Goal: Task Accomplishment & Management: Manage account settings

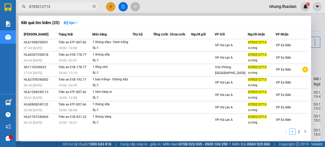
click at [168, 9] on div at bounding box center [162, 73] width 325 height 147
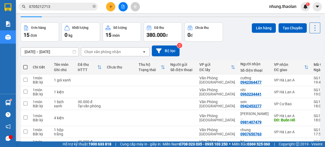
scroll to position [21, 0]
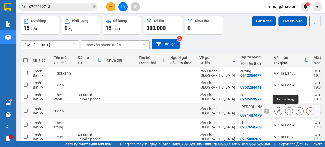
click at [277, 109] on icon at bounding box center [279, 111] width 4 height 4
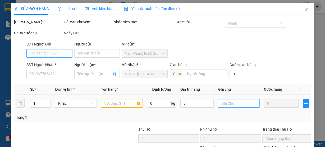
type input "0981407479"
type input "[PERSON_NAME] (vinh)"
type input "Buôn Hồ"
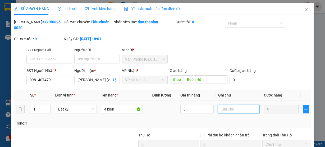
click at [231, 107] on input "text" at bounding box center [239, 109] width 42 height 8
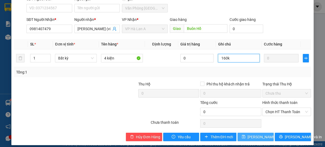
scroll to position [55, 0]
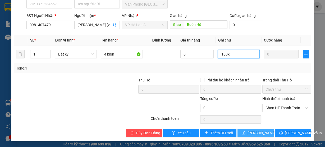
type input "160k"
click at [253, 134] on span "[PERSON_NAME] thay đổi" at bounding box center [269, 133] width 42 height 6
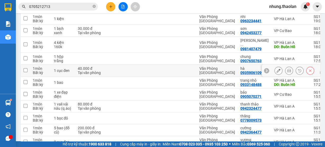
scroll to position [87, 0]
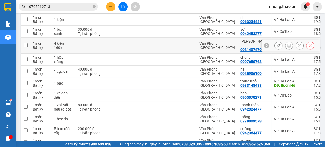
click at [181, 44] on div at bounding box center [182, 45] width 24 height 4
checkbox input "true"
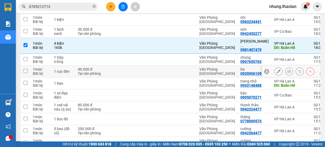
scroll to position [23, 0]
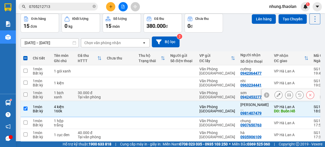
click at [177, 90] on td at bounding box center [182, 95] width 29 height 12
checkbox input "true"
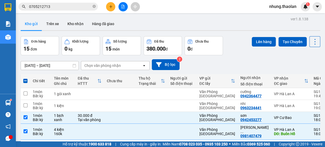
scroll to position [0, 0]
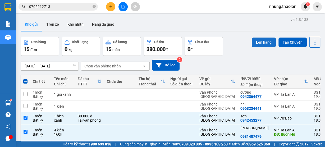
click at [255, 41] on button "Lên hàng" at bounding box center [264, 43] width 24 height 10
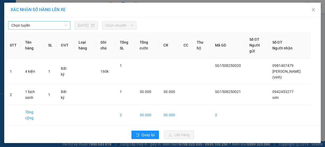
click at [29, 22] on span "Chọn tuyến" at bounding box center [39, 25] width 56 height 8
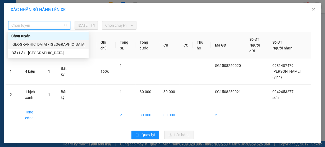
click at [30, 44] on div "[GEOGRAPHIC_DATA] - [GEOGRAPHIC_DATA]" at bounding box center [48, 45] width 74 height 6
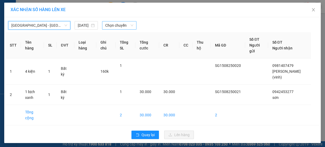
drag, startPoint x: 116, startPoint y: 25, endPoint x: 121, endPoint y: 28, distance: 5.3
click at [116, 25] on span "Chọn chuyến" at bounding box center [119, 25] width 28 height 8
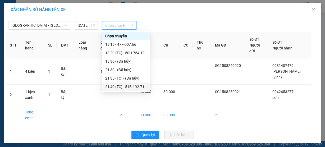
click at [140, 87] on div "21:40 (TC) - 51B-192.71" at bounding box center [125, 87] width 41 height 6
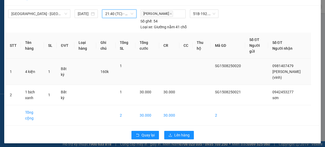
scroll to position [18, 0]
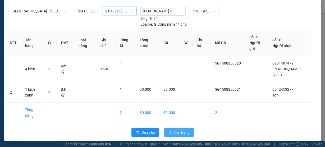
drag, startPoint x: 180, startPoint y: 133, endPoint x: 180, endPoint y: 125, distance: 7.4
click at [180, 130] on span "Lên hàng" at bounding box center [181, 133] width 15 height 6
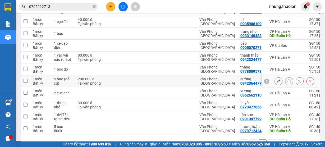
scroll to position [127, 0]
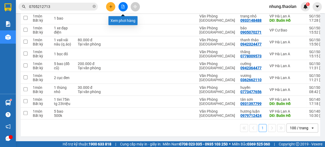
click at [123, 6] on icon "file-add" at bounding box center [123, 7] width 4 height 4
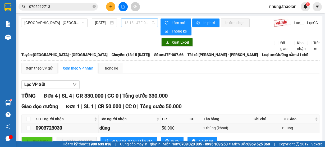
drag, startPoint x: 134, startPoint y: 22, endPoint x: 135, endPoint y: 25, distance: 3.0
click at [134, 22] on span "18:15 - 47F-007.66" at bounding box center [139, 23] width 31 height 8
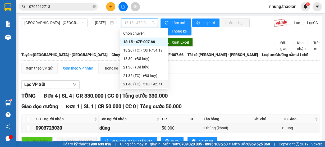
click at [140, 85] on div "21:40 (TC) - 51B-192.71" at bounding box center [143, 84] width 41 height 6
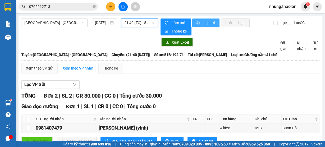
click at [197, 22] on icon "printer" at bounding box center [198, 22] width 3 height 3
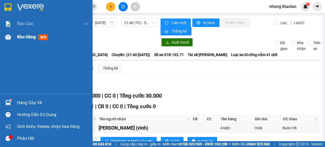
click at [39, 36] on span "mới" at bounding box center [43, 37] width 10 height 6
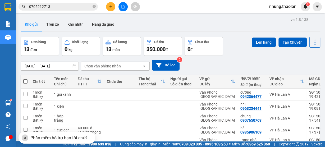
click at [21, 139] on div "Phần mềm hỗ trợ bạn tốt chứ?" at bounding box center [57, 138] width 77 height 12
click at [25, 138] on icon "close" at bounding box center [25, 138] width 3 height 3
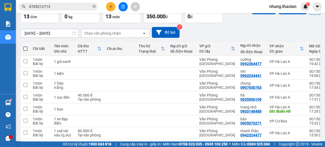
scroll to position [42, 0]
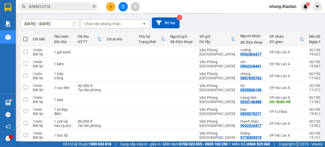
click at [113, 6] on button at bounding box center [110, 6] width 9 height 9
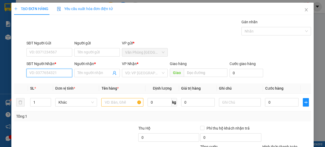
click at [60, 75] on input "SĐT Người Nhận *" at bounding box center [49, 73] width 46 height 8
type input "000000000"
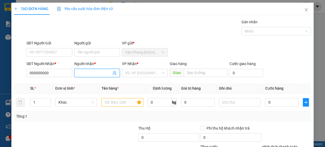
click at [91, 71] on input "Người nhận *" at bounding box center [95, 73] width 34 height 6
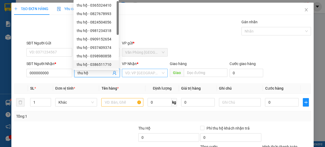
type input "thu hộ"
click at [144, 73] on input "search" at bounding box center [143, 73] width 36 height 8
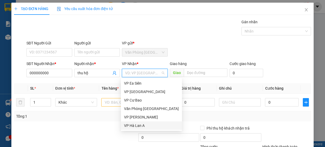
click at [141, 125] on div "VP Hà Lan A" at bounding box center [151, 126] width 55 height 6
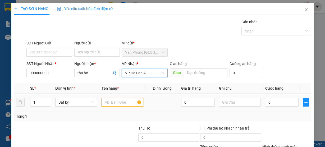
click at [111, 100] on input "text" at bounding box center [122, 102] width 42 height 8
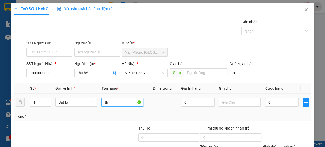
type input "t"
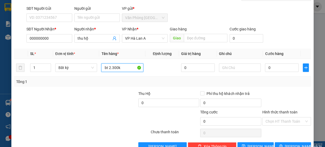
scroll to position [48, 0]
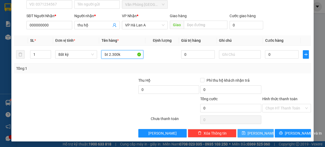
type input "bt 2.300k"
click at [251, 133] on button "[PERSON_NAME]" at bounding box center [256, 133] width 36 height 8
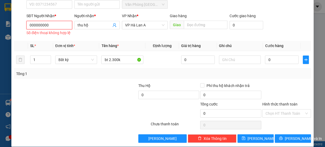
click at [55, 28] on input "000000000" at bounding box center [49, 25] width 46 height 8
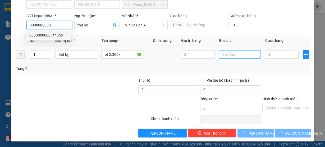
type input "0000000000"
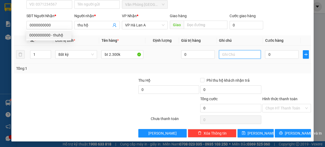
click at [223, 57] on input "text" at bounding box center [240, 54] width 42 height 8
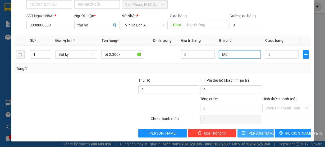
type input "MC"
click at [250, 135] on button "[PERSON_NAME]" at bounding box center [256, 133] width 36 height 8
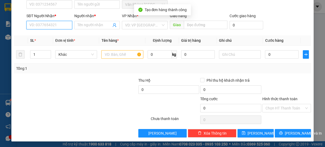
click at [49, 26] on input "SĐT Người Nhận *" at bounding box center [49, 25] width 46 height 8
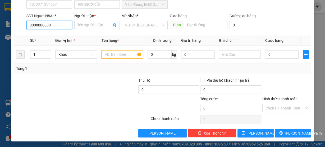
type input "0000000000"
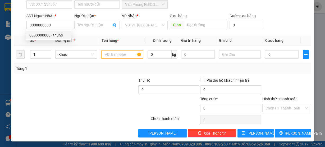
click at [84, 19] on div "Người nhận *" at bounding box center [97, 17] width 46 height 8
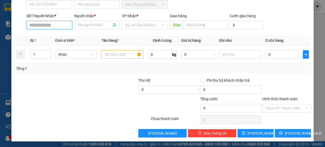
click at [59, 26] on input "0000000000" at bounding box center [49, 25] width 46 height 8
click at [57, 37] on div "0000000000 - thuhộ" at bounding box center [48, 35] width 39 height 6
type input "thuhộ"
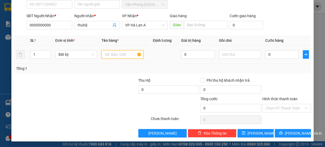
click at [110, 52] on input "text" at bounding box center [122, 54] width 42 height 8
click at [52, 28] on input "0000000000" at bounding box center [49, 25] width 46 height 8
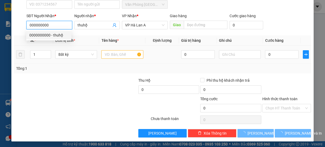
type input "000000000"
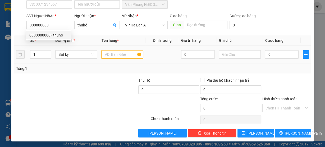
click at [100, 55] on td at bounding box center [122, 55] width 46 height 18
click at [103, 55] on input "text" at bounding box center [122, 54] width 42 height 8
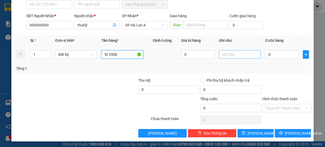
type input "bt 350k"
click at [226, 53] on input "text" at bounding box center [240, 54] width 42 height 8
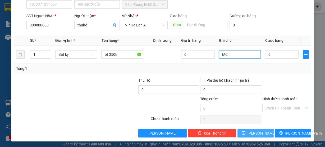
type input "MC"
click at [255, 130] on span "[PERSON_NAME]" at bounding box center [262, 133] width 28 height 6
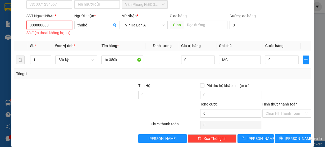
click at [58, 27] on input "000000000" at bounding box center [49, 25] width 46 height 8
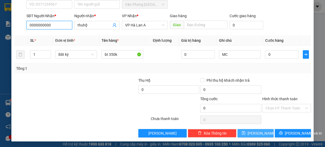
type input "0000000000"
click at [246, 131] on button "[PERSON_NAME]" at bounding box center [256, 133] width 36 height 8
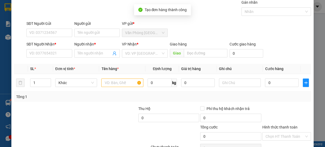
scroll to position [0, 0]
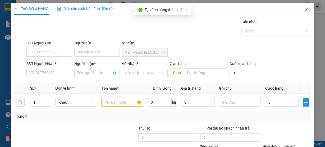
click at [305, 10] on icon "close" at bounding box center [306, 9] width 3 height 3
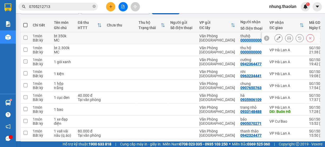
scroll to position [64, 0]
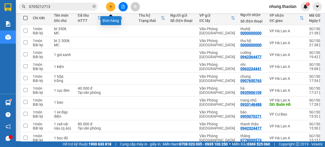
click at [107, 6] on button at bounding box center [110, 6] width 9 height 9
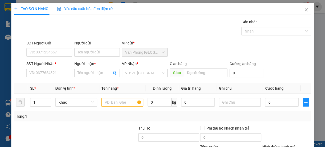
click at [112, 8] on span "Yêu cầu xuất hóa đơn điện tử" at bounding box center [85, 9] width 56 height 4
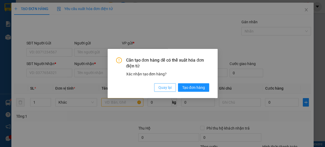
click at [163, 91] on button "Quay lại" at bounding box center [165, 87] width 22 height 8
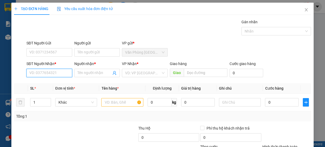
click at [54, 71] on input "SĐT Người Nhận *" at bounding box center [49, 73] width 46 height 8
click at [53, 71] on input "SĐT Người Nhận *" at bounding box center [49, 73] width 46 height 8
click at [57, 74] on input "SĐT Người Nhận *" at bounding box center [49, 73] width 46 height 8
type input "0842424757"
click at [59, 83] on div "0842424757 - linh" at bounding box center [48, 83] width 39 height 6
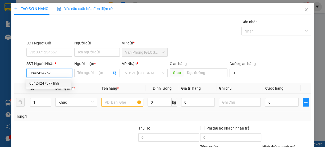
type input "linh"
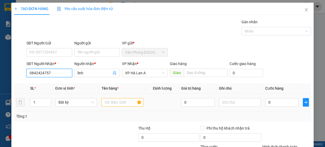
type input "0842424757"
click at [121, 103] on input "text" at bounding box center [122, 102] width 42 height 8
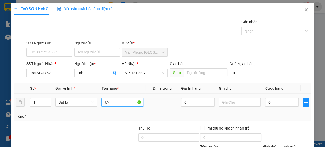
type input "Ư"
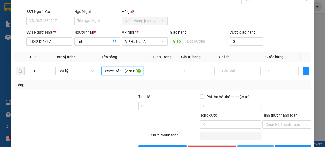
scroll to position [48, 0]
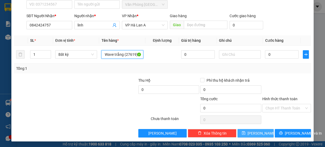
type input "Wave trắng (27619)"
click at [246, 134] on span "save" at bounding box center [244, 133] width 4 height 4
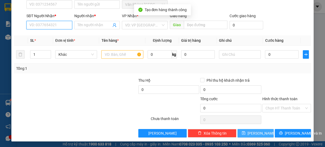
click at [52, 26] on input "SĐT Người Nhận *" at bounding box center [49, 25] width 46 height 8
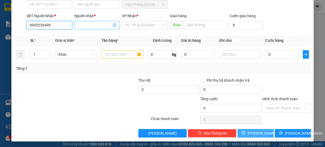
type input "0905230499"
click at [93, 24] on input "Người nhận *" at bounding box center [95, 25] width 34 height 6
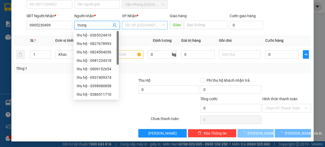
type input "trung"
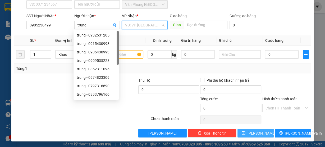
click at [132, 25] on input "search" at bounding box center [143, 25] width 36 height 8
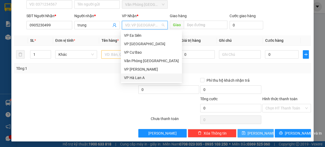
click at [145, 79] on div "VP Hà Lan A" at bounding box center [151, 78] width 55 height 6
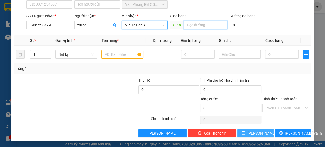
click at [193, 23] on input "text" at bounding box center [206, 25] width 44 height 8
type input "[GEOGRAPHIC_DATA]"
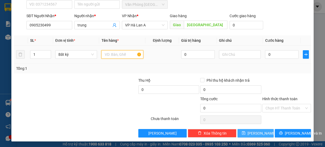
click at [116, 54] on input "text" at bounding box center [122, 54] width 42 height 8
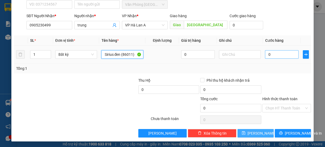
type input "Sirius đen (86011)"
click at [274, 55] on input "0" at bounding box center [282, 54] width 34 height 8
type input "3"
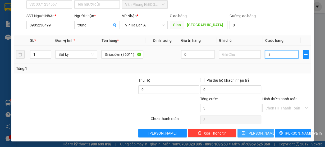
type input "35"
type input "350"
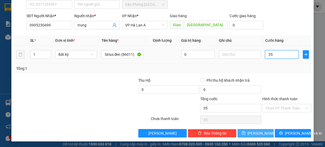
type input "350"
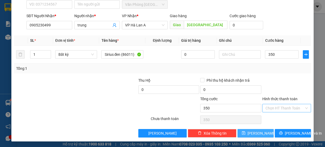
type input "350.000"
click at [270, 109] on input "Hình thức thanh toán" at bounding box center [285, 108] width 39 height 8
click at [270, 118] on div "Tại văn phòng" at bounding box center [284, 118] width 42 height 6
type input "0"
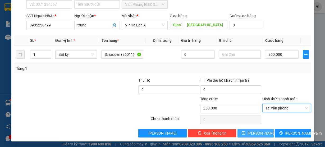
click at [259, 132] on span "[PERSON_NAME]" at bounding box center [262, 133] width 28 height 6
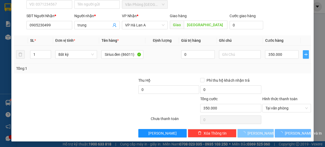
type input "0"
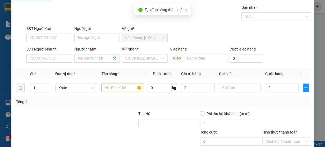
scroll to position [0, 0]
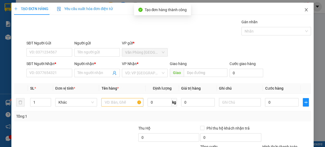
click at [305, 13] on span "Close" at bounding box center [306, 10] width 15 height 15
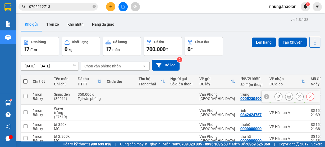
click at [194, 91] on td at bounding box center [182, 97] width 29 height 16
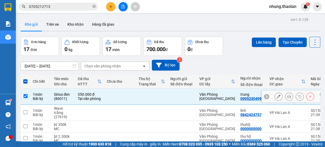
click at [193, 91] on td at bounding box center [182, 97] width 29 height 16
checkbox input "false"
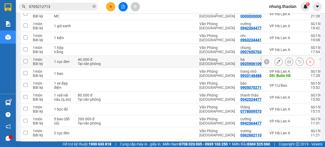
scroll to position [127, 0]
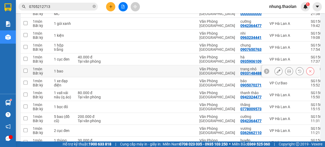
click at [277, 69] on icon at bounding box center [279, 71] width 4 height 4
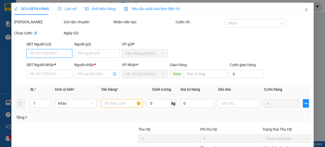
type input "0933148488"
type input "trang nhỏ"
type input "Buôn Hồ"
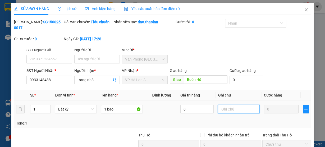
click at [227, 109] on input "text" at bounding box center [239, 109] width 42 height 8
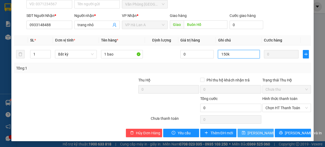
type input "150k"
click at [256, 132] on span "[PERSON_NAME] thay đổi" at bounding box center [269, 133] width 42 height 6
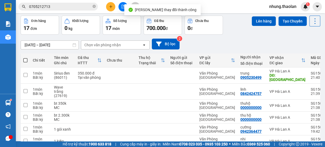
scroll to position [42, 0]
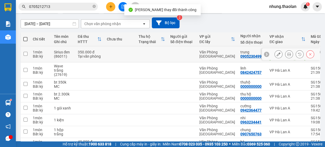
click at [160, 53] on td at bounding box center [152, 54] width 32 height 16
checkbox input "true"
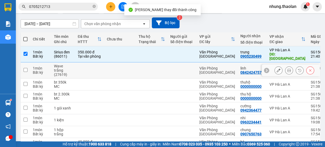
click at [147, 62] on td at bounding box center [152, 70] width 32 height 16
checkbox input "true"
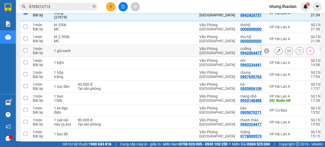
scroll to position [106, 0]
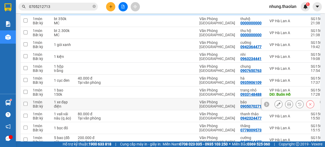
click at [277, 102] on icon at bounding box center [279, 104] width 4 height 4
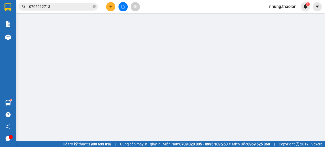
type input "0905070271"
type input "bảo"
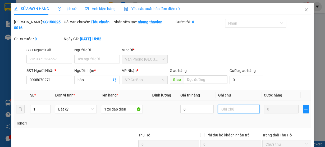
click at [229, 112] on input "text" at bounding box center [239, 109] width 42 height 8
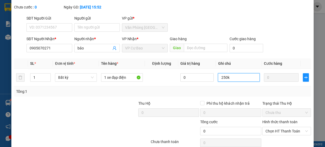
scroll to position [55, 0]
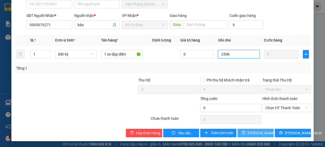
type input "250k"
click at [248, 132] on span "[PERSON_NAME] thay đổi" at bounding box center [269, 133] width 42 height 6
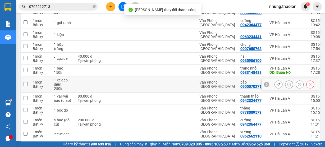
scroll to position [183, 0]
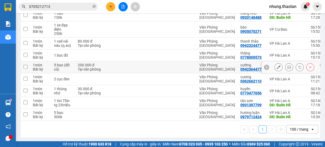
click at [112, 61] on td at bounding box center [120, 67] width 32 height 12
checkbox input "true"
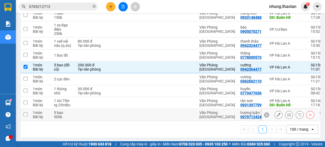
click at [106, 109] on td at bounding box center [120, 115] width 32 height 12
checkbox input "true"
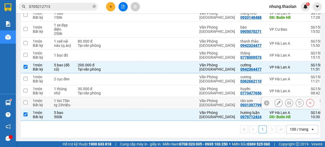
click at [110, 102] on td at bounding box center [120, 103] width 32 height 12
checkbox input "true"
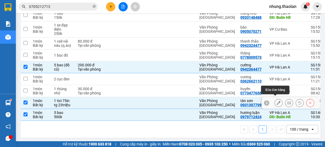
click at [277, 101] on icon at bounding box center [279, 103] width 4 height 4
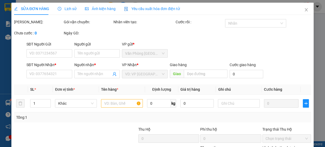
type input "0931397799"
type input "tân sơn"
type input "Buôn Hồ"
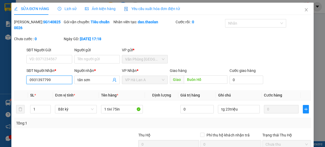
drag, startPoint x: 56, startPoint y: 82, endPoint x: 19, endPoint y: 82, distance: 36.8
click at [18, 82] on div "SĐT Người Nhận * 0931397799 0931397799 Người nhận * tân sơn VP Nhận * VP Hà La…" at bounding box center [162, 77] width 298 height 19
click at [304, 12] on icon "close" at bounding box center [306, 10] width 4 height 4
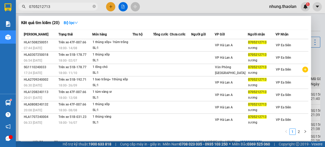
drag, startPoint x: 57, startPoint y: 5, endPoint x: 22, endPoint y: 8, distance: 35.6
click at [22, 8] on div "0705212713" at bounding box center [51, 7] width 103 height 8
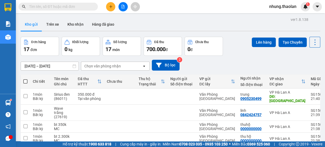
click at [39, 8] on input "text" at bounding box center [60, 7] width 62 height 6
paste input "0931397799"
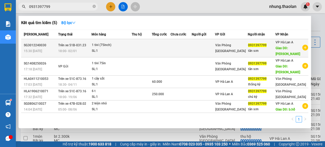
type input "0931397799"
click at [137, 50] on td at bounding box center [142, 48] width 20 height 18
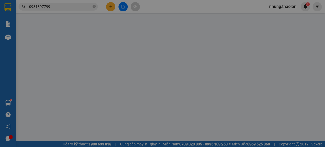
type input "0931397799"
type input "tân sơn"
type input "Buôn Hồ"
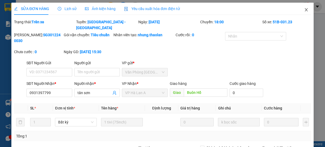
click at [303, 12] on span "Close" at bounding box center [306, 10] width 15 height 15
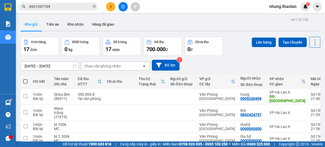
click at [55, 7] on input "0931397799" at bounding box center [60, 7] width 62 height 6
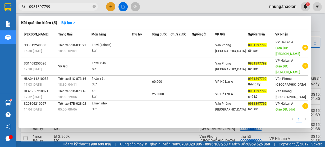
drag, startPoint x: 185, startPoint y: 6, endPoint x: 180, endPoint y: 12, distance: 7.3
click at [184, 6] on div at bounding box center [162, 73] width 325 height 147
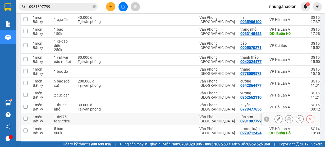
scroll to position [183, 0]
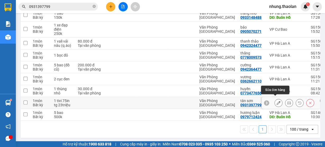
click at [277, 101] on icon at bounding box center [279, 103] width 4 height 4
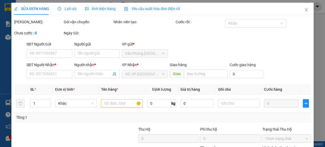
type input "0931397799"
type input "tân sơn"
type input "Buôn Hồ"
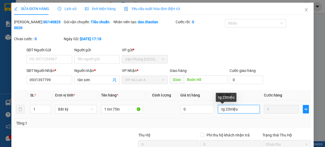
click at [249, 109] on input "tg 23triệu" at bounding box center [239, 109] width 42 height 8
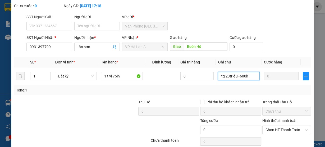
scroll to position [55, 0]
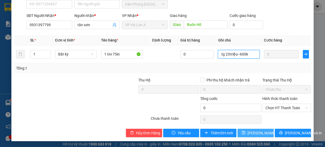
type input "tg 23triệu--600k"
click at [263, 133] on span "[PERSON_NAME] thay đổi" at bounding box center [269, 133] width 42 height 6
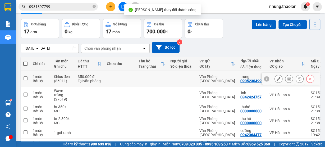
scroll to position [42, 0]
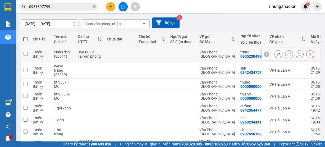
click at [121, 52] on td at bounding box center [120, 54] width 32 height 16
checkbox input "true"
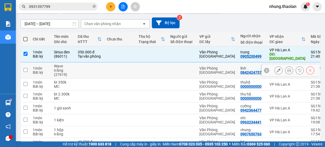
click at [116, 69] on td at bounding box center [120, 70] width 32 height 16
checkbox input "true"
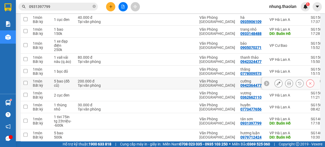
scroll to position [169, 0]
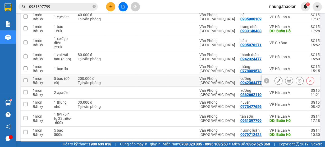
click at [125, 77] on td at bounding box center [120, 81] width 32 height 12
checkbox input "true"
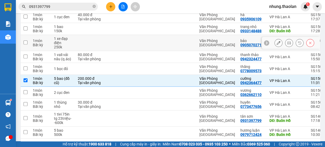
click at [106, 40] on td at bounding box center [120, 43] width 32 height 16
checkbox input "true"
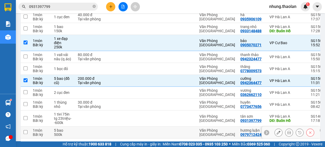
click at [101, 130] on td at bounding box center [89, 133] width 29 height 12
checkbox input "true"
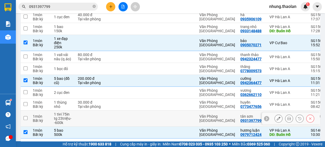
click at [98, 116] on td at bounding box center [89, 119] width 29 height 16
checkbox input "true"
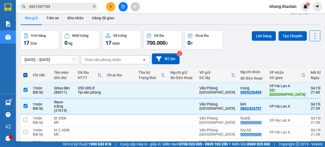
scroll to position [0, 0]
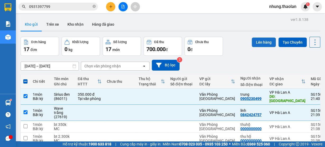
click at [259, 39] on button "Lên hàng" at bounding box center [264, 43] width 24 height 10
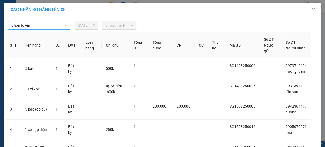
click at [57, 25] on span "Chọn tuyến" at bounding box center [39, 25] width 56 height 8
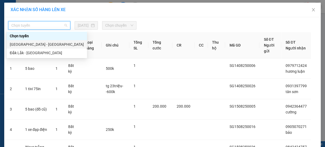
click at [32, 43] on div "[GEOGRAPHIC_DATA] - [GEOGRAPHIC_DATA]" at bounding box center [47, 45] width 74 height 6
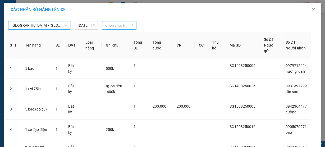
click at [122, 25] on span "Chọn chuyến" at bounding box center [119, 25] width 28 height 8
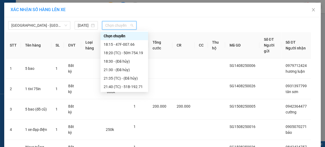
click at [96, 25] on div "[DATE]" at bounding box center [87, 25] width 28 height 8
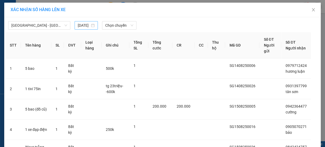
click at [88, 26] on input "[DATE]" at bounding box center [84, 25] width 12 height 6
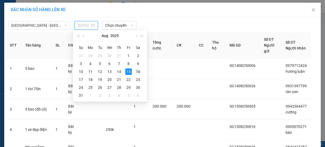
click at [140, 70] on div "16" at bounding box center [138, 72] width 6 height 6
type input "[DATE]"
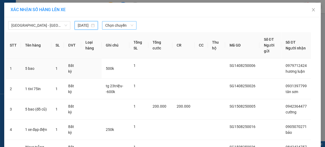
click at [124, 27] on span "Chọn chuyến" at bounding box center [119, 25] width 28 height 8
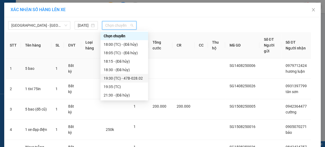
click at [120, 77] on div "19:30 (TC) - 47B-028.02" at bounding box center [124, 78] width 41 height 6
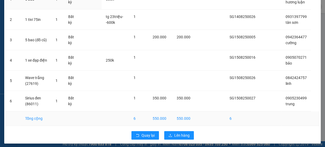
scroll to position [101, 0]
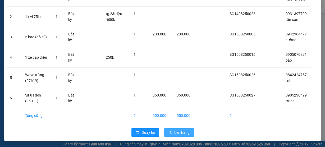
click at [174, 130] on span "Lên hàng" at bounding box center [181, 133] width 15 height 6
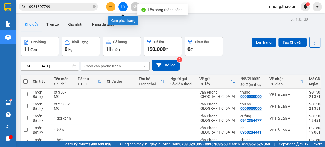
click at [123, 8] on icon "file-add" at bounding box center [123, 7] width 4 height 4
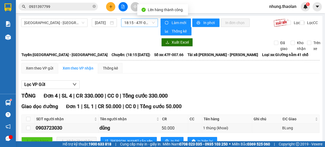
click at [137, 23] on span "18:15 - 47F-007.66" at bounding box center [139, 23] width 31 height 8
click at [106, 22] on input "[DATE]" at bounding box center [102, 23] width 14 height 6
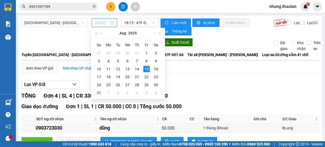
click at [155, 69] on div "16" at bounding box center [156, 69] width 6 height 6
type input "[DATE]"
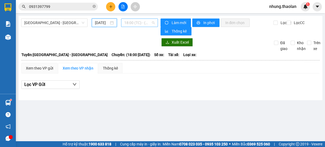
click at [142, 24] on span "18:00 (TC) - (Đã hủy)" at bounding box center [139, 23] width 31 height 8
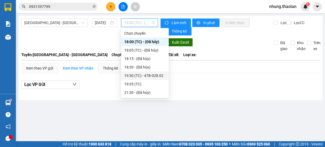
click at [149, 74] on div "19:30 (TC) - 47B-028.02" at bounding box center [144, 76] width 41 height 6
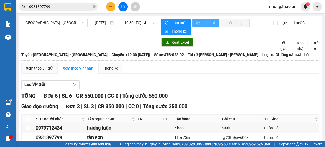
click at [203, 20] on span "In phơi" at bounding box center [209, 23] width 12 height 6
click at [37, 71] on div "Xem theo VP gửi" at bounding box center [39, 68] width 36 height 11
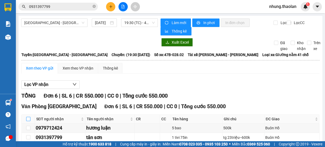
click at [27, 117] on input "checkbox" at bounding box center [28, 119] width 4 height 4
checkbox input "true"
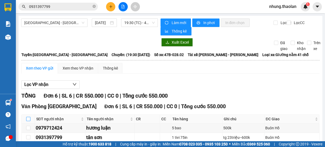
checkbox input "true"
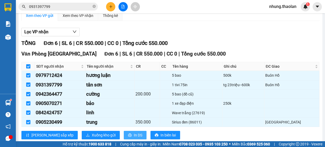
scroll to position [64, 0]
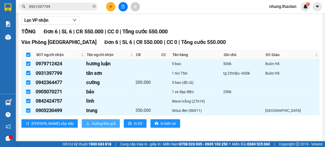
click at [92, 123] on span "Xuống kho gửi" at bounding box center [104, 124] width 24 height 6
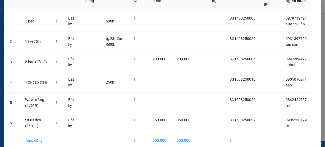
scroll to position [63, 0]
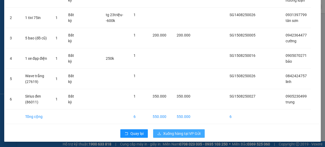
click at [181, 132] on span "Xuống hàng tại VP Gửi" at bounding box center [181, 134] width 37 height 6
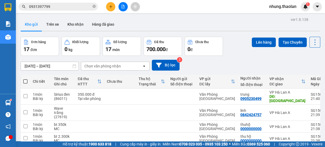
click at [163, 147] on span "Miền Nam 0708 023 035 - 0935 103 250" at bounding box center [195, 144] width 65 height 6
